Goal: Transaction & Acquisition: Purchase product/service

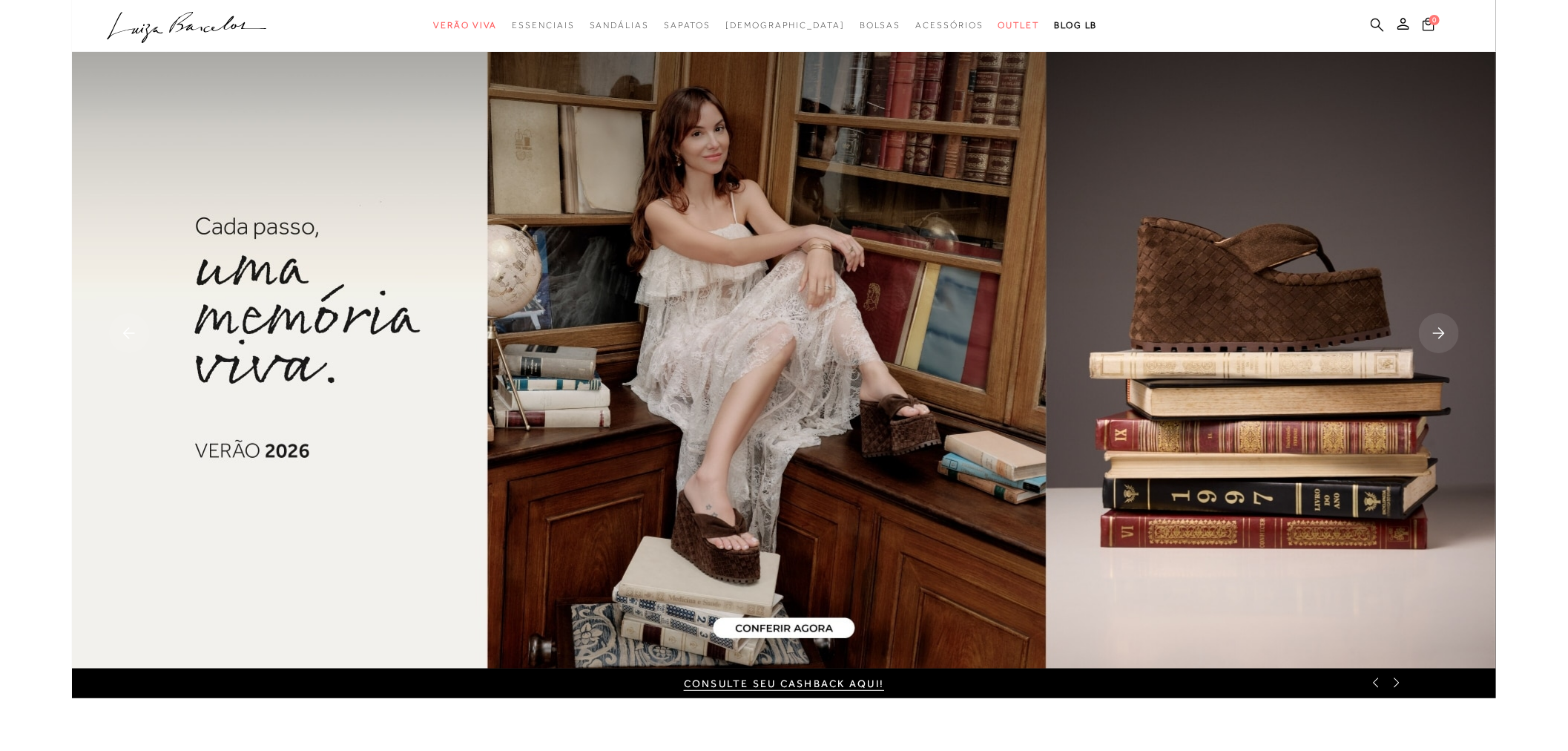
click at [1378, 33] on link at bounding box center [1377, 26] width 13 height 19
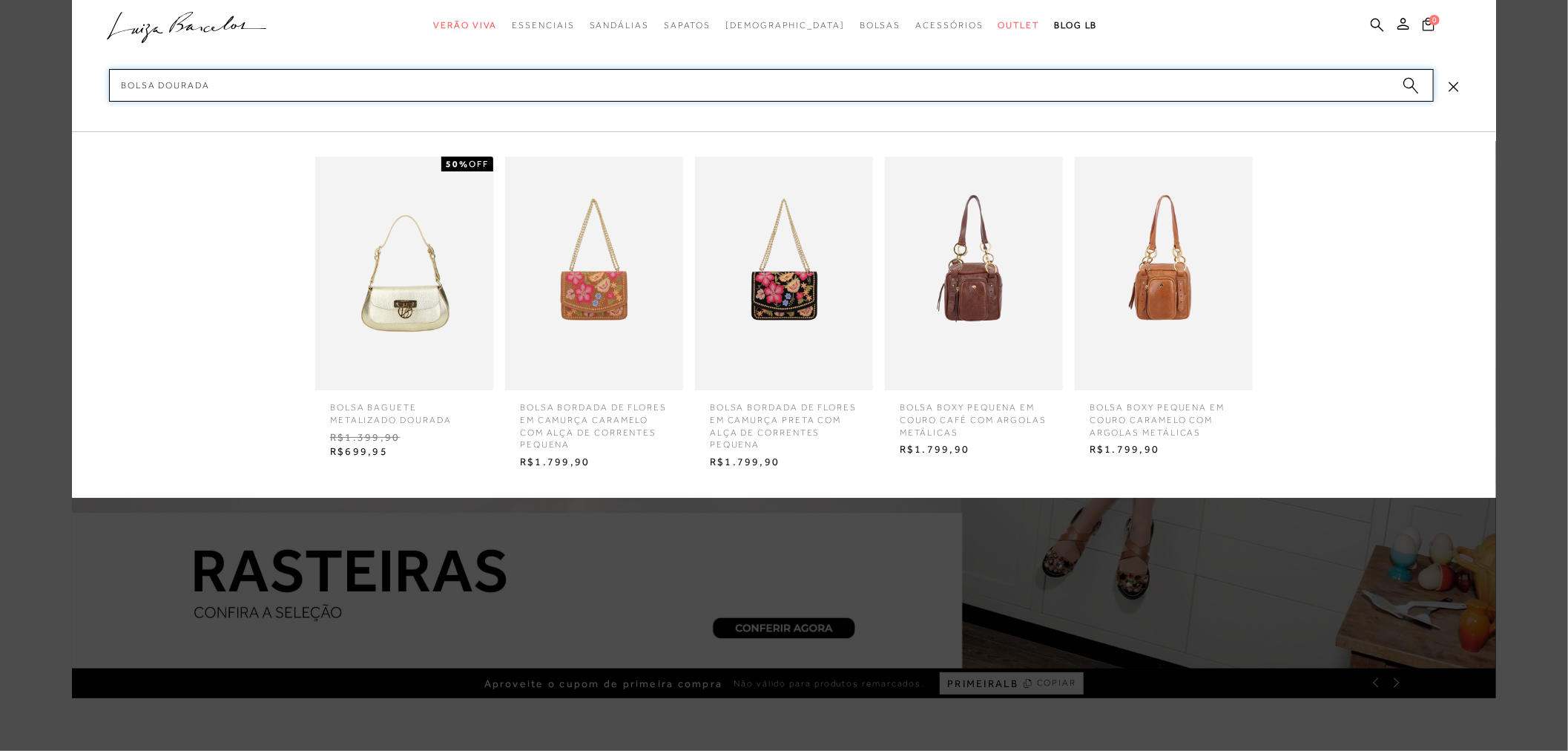
type input "Bolsa dourada"
click at [1406, 78] on icon "submit" at bounding box center [1411, 86] width 16 height 17
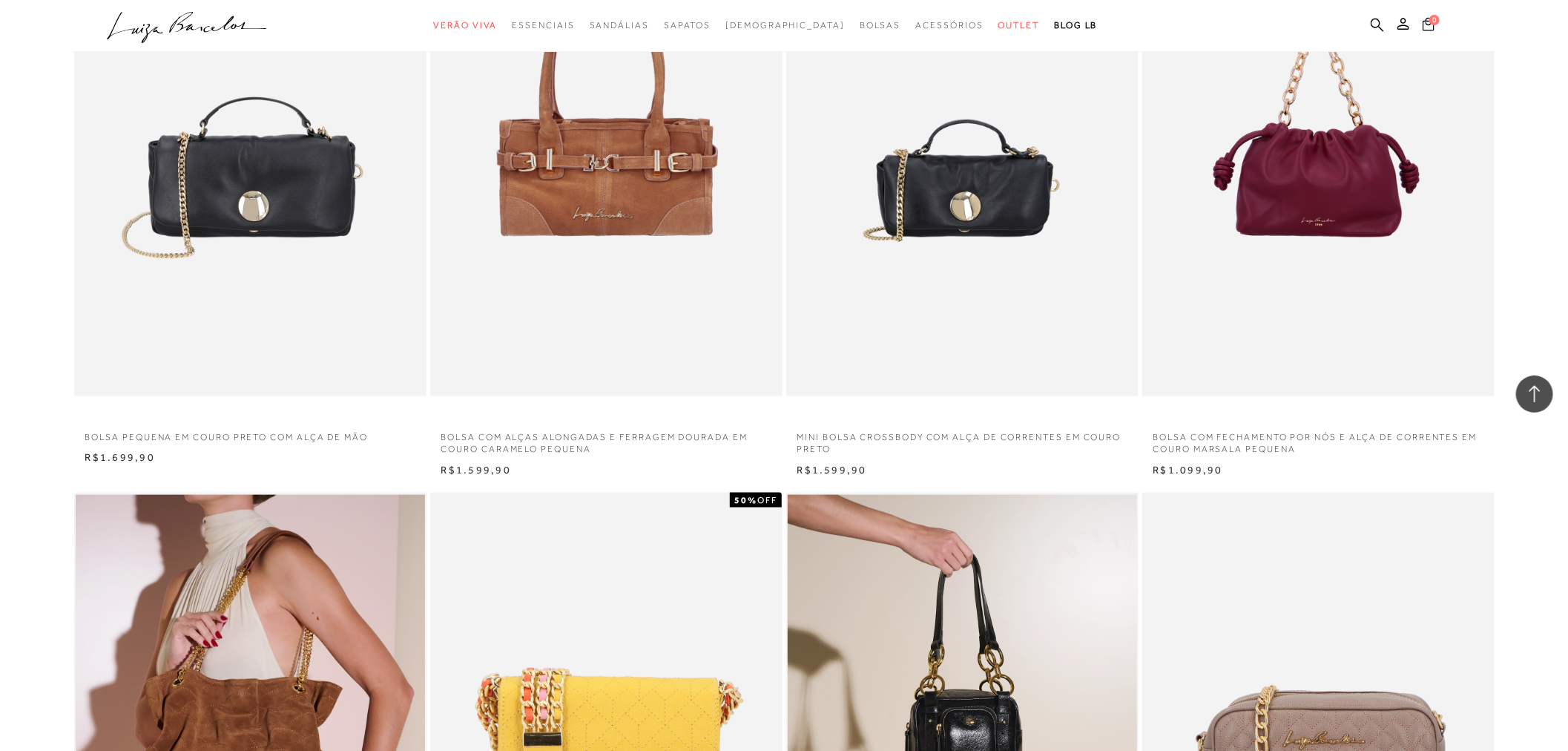
type input "[EMAIL_ADDRESS][DOMAIN_NAME]"
click at [1381, 35] on ul ".a{fill-rule:evenodd;} Verão Viva Em alta Favoritos das Influenciadoras Apostas…" at bounding box center [773, 25] width 1332 height 27
click at [1374, 26] on icon at bounding box center [1377, 24] width 13 height 13
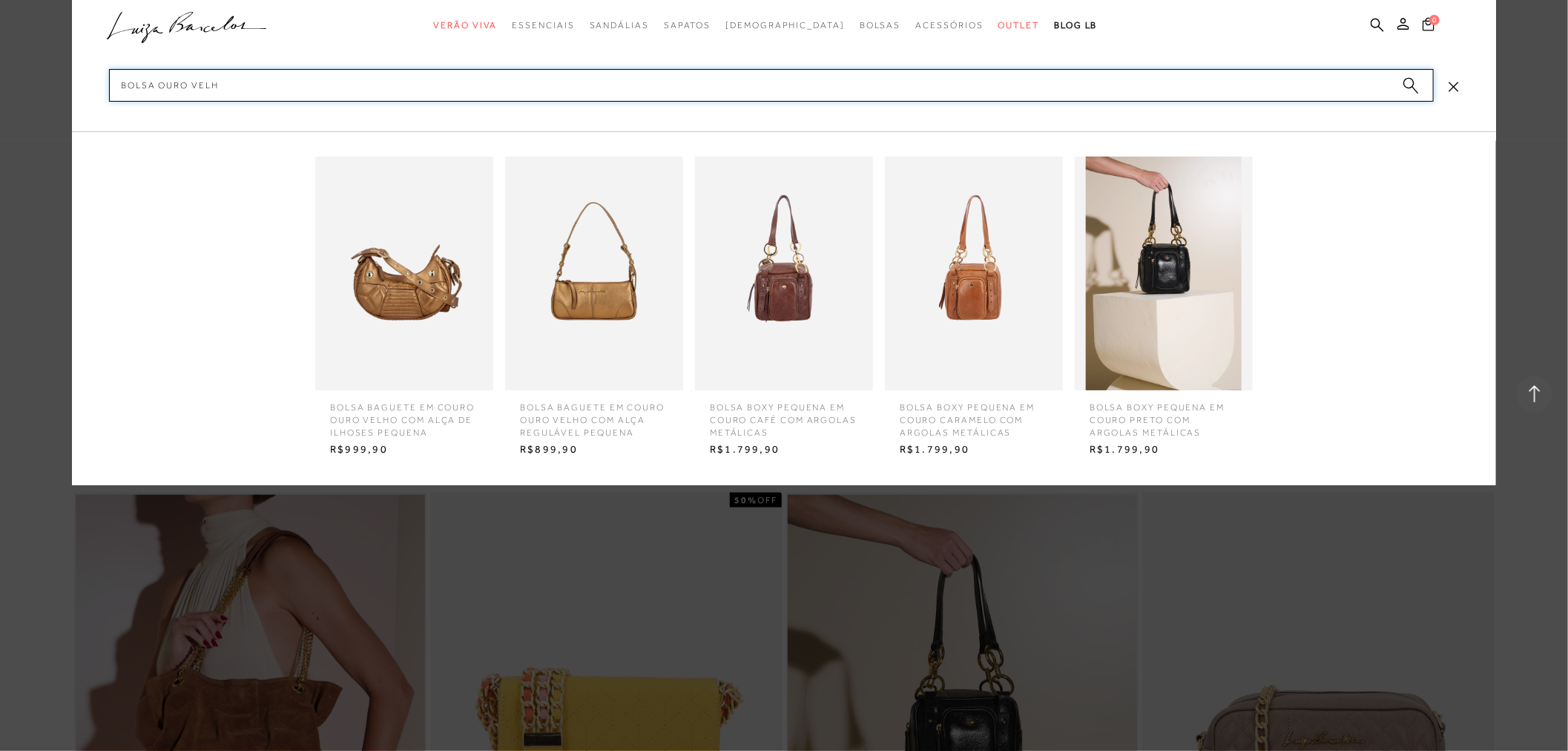
type input "bolsa ouro velho"
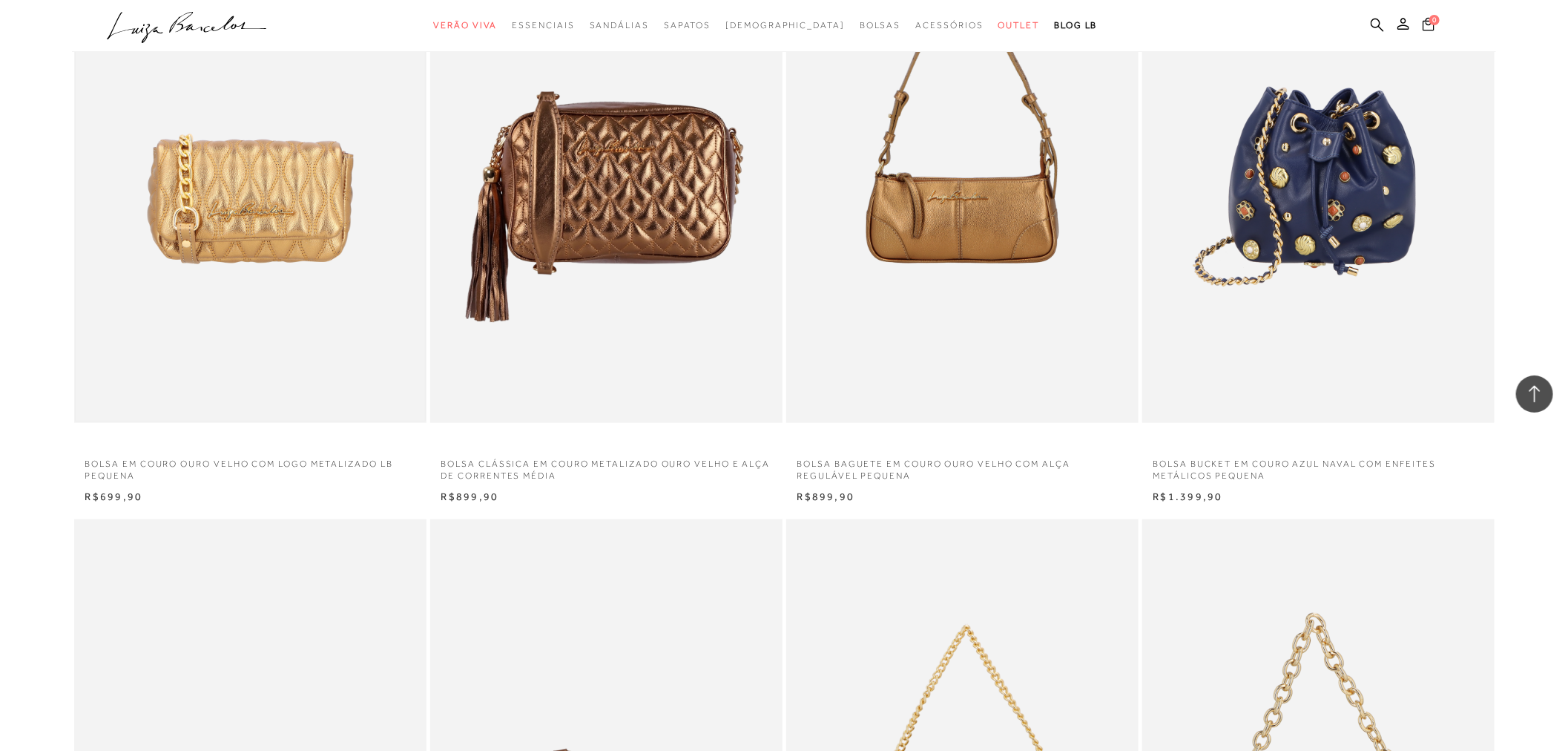
scroll to position [782, 0]
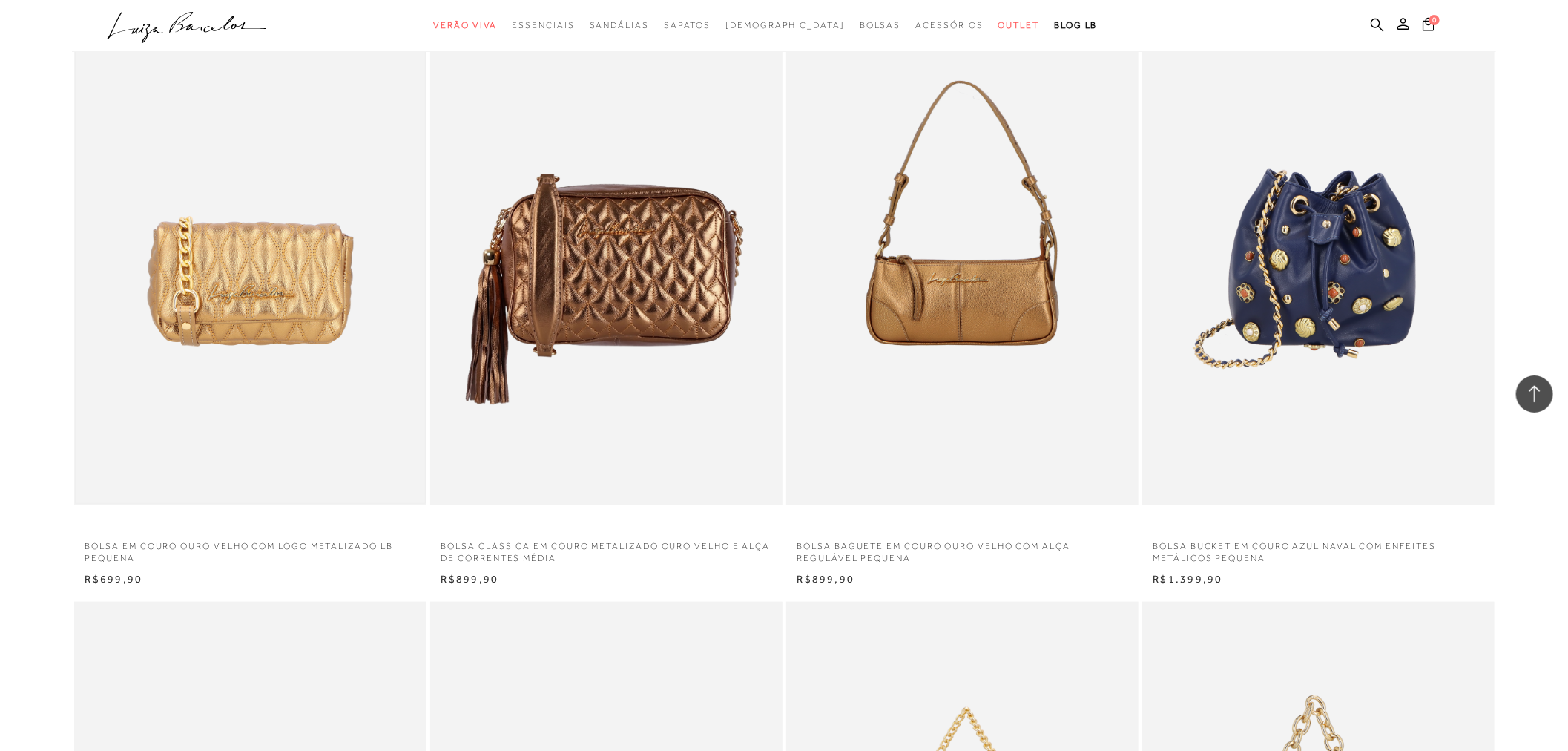
click at [249, 280] on img at bounding box center [250, 240] width 349 height 525
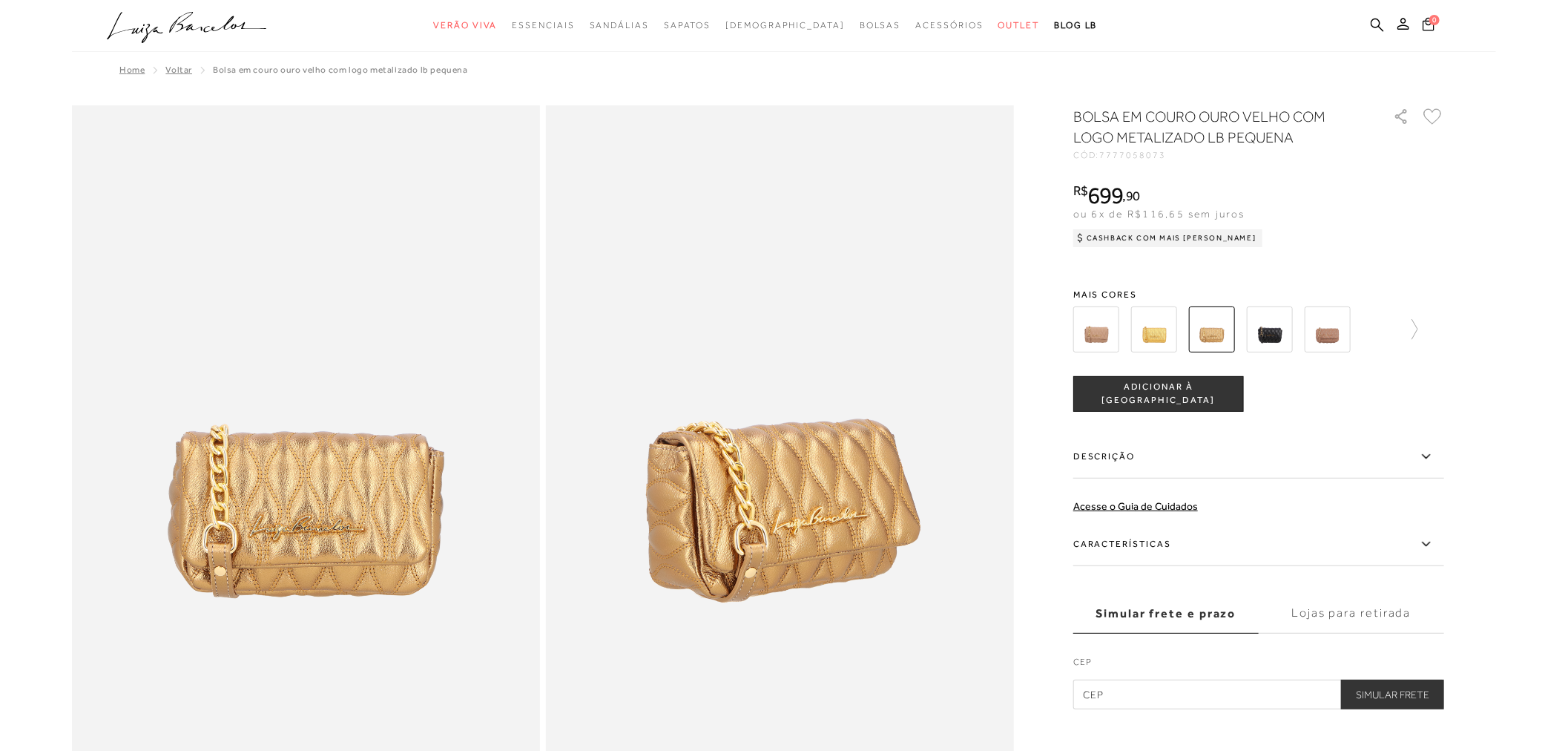
drag, startPoint x: 1102, startPoint y: 158, endPoint x: 1187, endPoint y: 150, distance: 85.4
click at [1193, 153] on div "CÓD: 7777058073" at bounding box center [1222, 154] width 297 height 9
copy div "7777058073"
